Goal: Transaction & Acquisition: Obtain resource

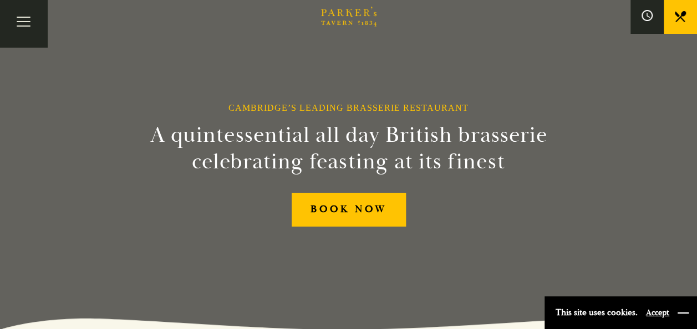
click at [682, 315] on button "button" at bounding box center [683, 313] width 11 height 11
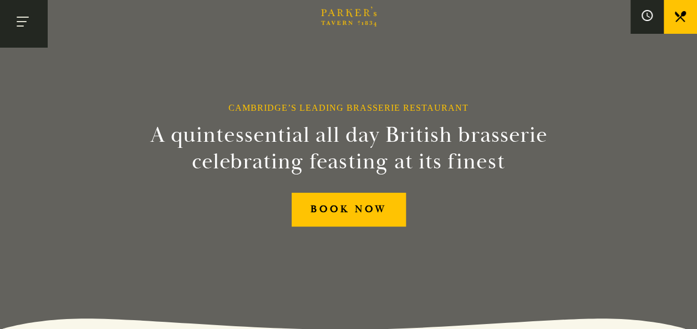
click at [28, 20] on button "Toggle navigation" at bounding box center [23, 23] width 47 height 47
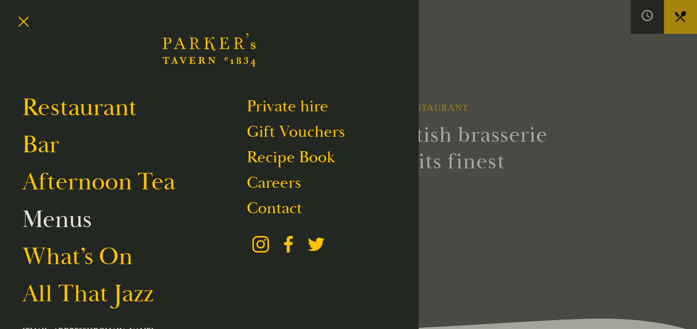
click at [68, 222] on link "Menus" at bounding box center [56, 219] width 69 height 31
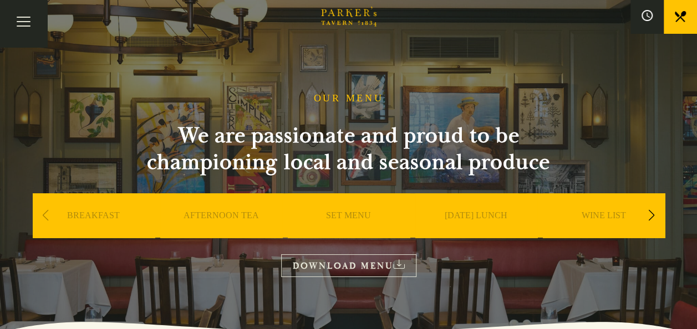
click at [466, 213] on link "SUNDAY LUNCH" at bounding box center [476, 232] width 63 height 44
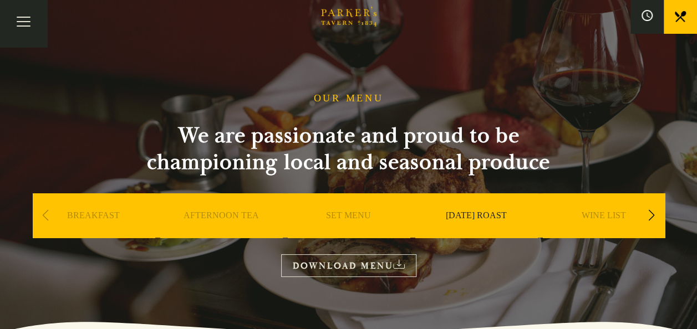
click at [324, 261] on link "DOWNLOAD MENU" at bounding box center [348, 266] width 135 height 23
